Goal: Navigation & Orientation: Find specific page/section

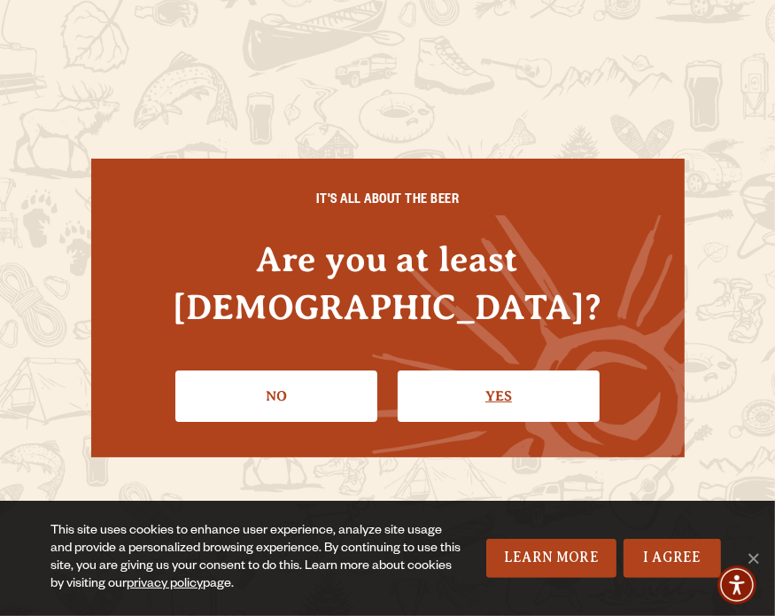
click at [415, 379] on link "Yes" at bounding box center [499, 395] width 202 height 51
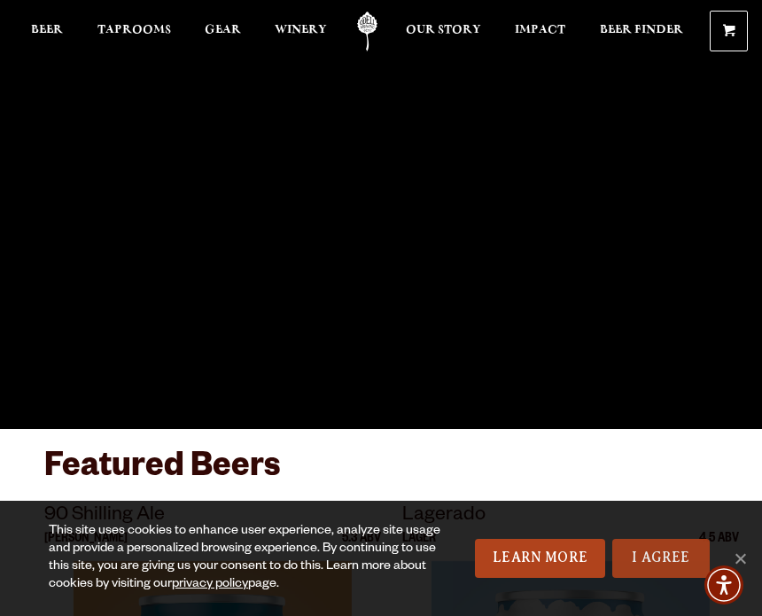
click at [659, 552] on link "I Agree" at bounding box center [660, 558] width 97 height 39
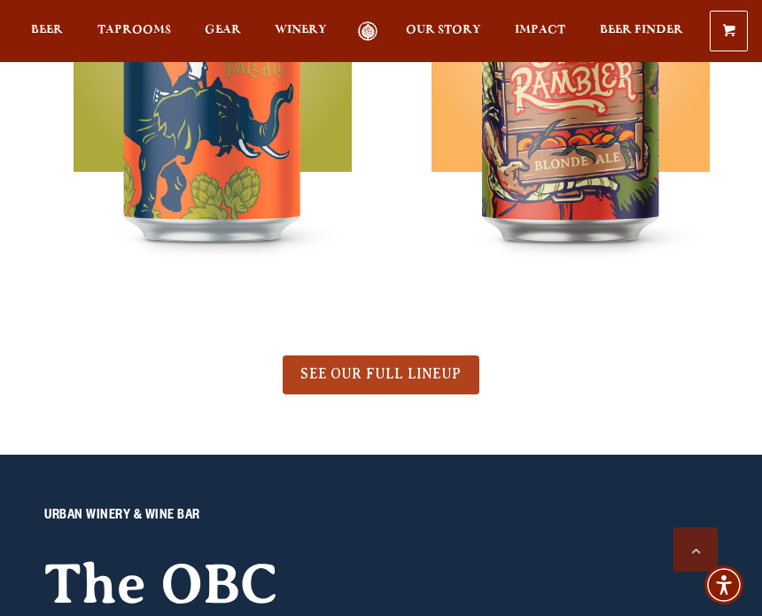
scroll to position [1259, 0]
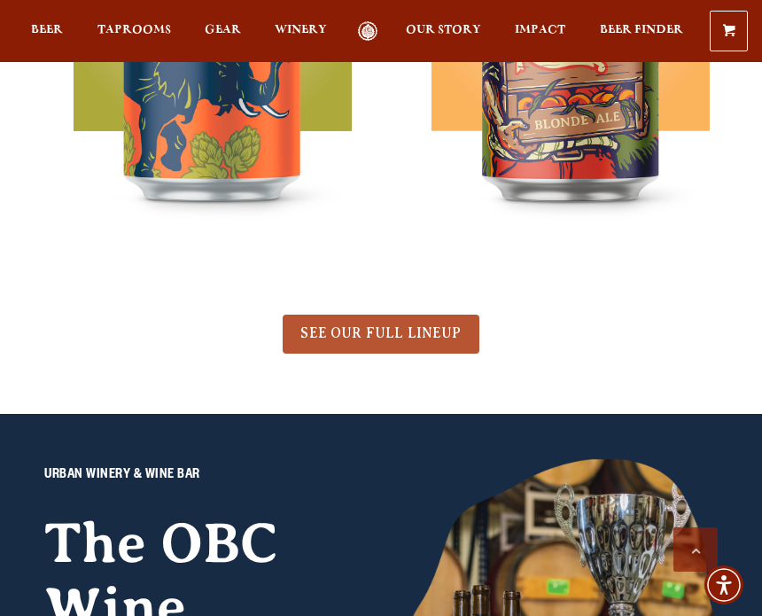
click at [342, 332] on span "SEE OUR FULL LINEUP" at bounding box center [380, 333] width 160 height 16
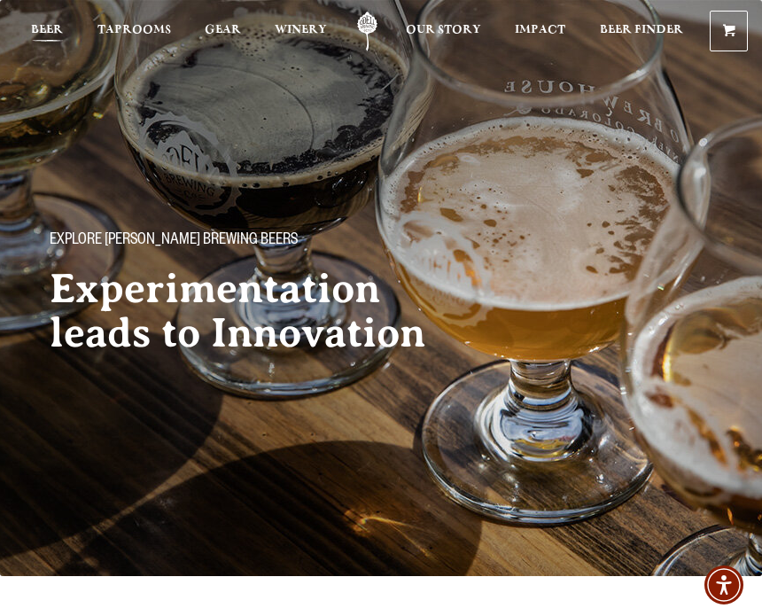
click at [47, 23] on span "Beer" at bounding box center [47, 30] width 32 height 14
click at [144, 29] on span "Taprooms" at bounding box center [134, 30] width 74 height 14
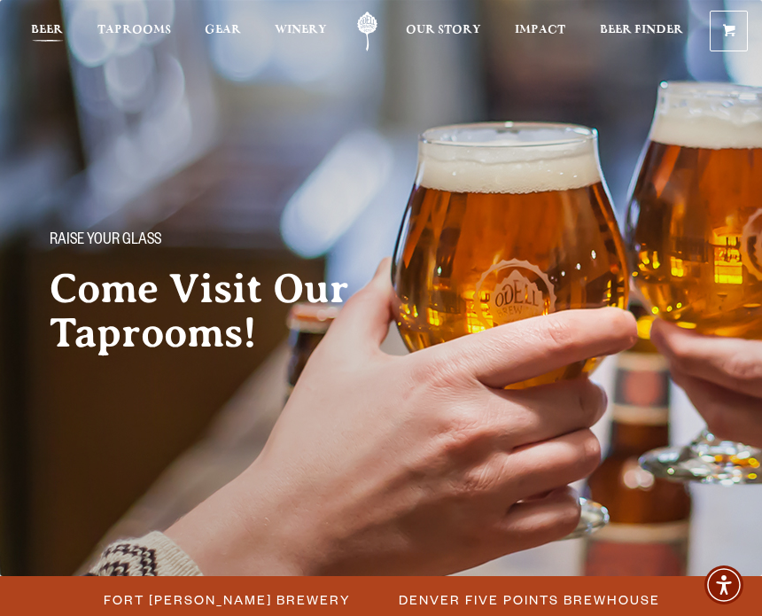
click at [43, 31] on span "Beer" at bounding box center [47, 30] width 32 height 14
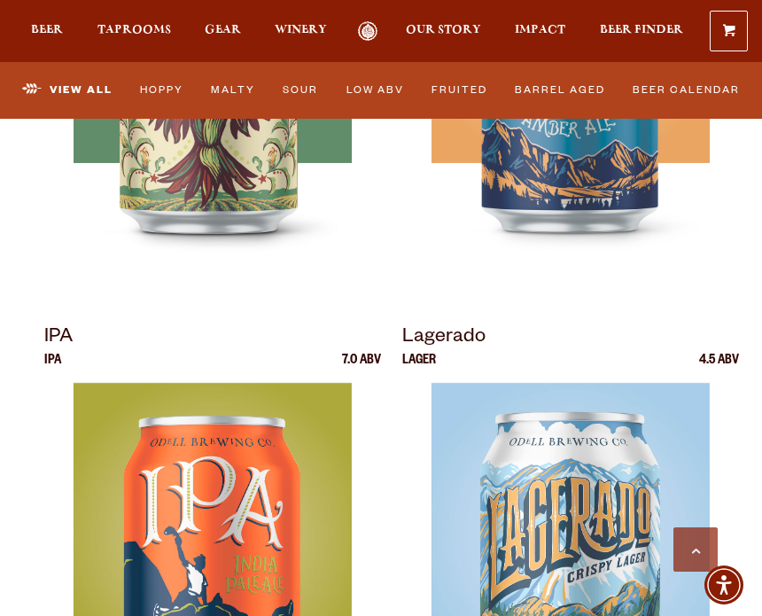
scroll to position [1078, 0]
